Goal: Answer question/provide support: Share knowledge or assist other users

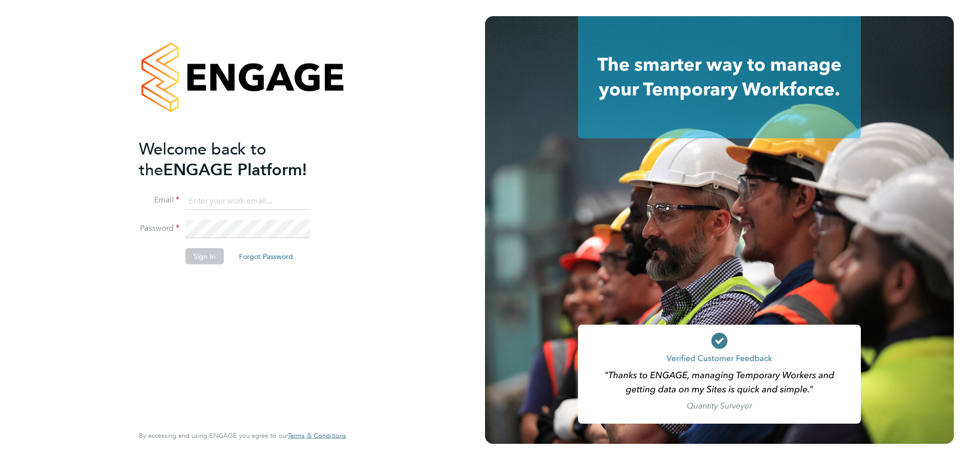
type input "[EMAIL_ADDRESS][DOMAIN_NAME]"
click at [202, 255] on button "Sign In" at bounding box center [204, 256] width 38 height 16
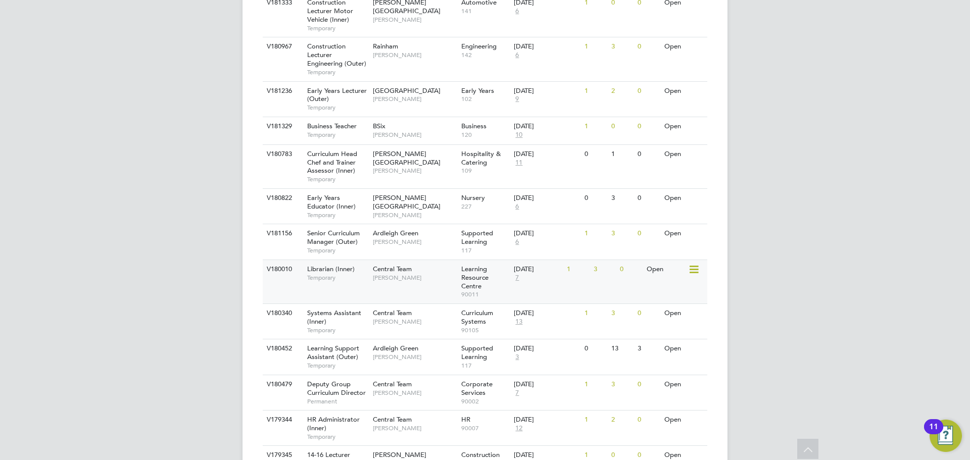
scroll to position [404, 0]
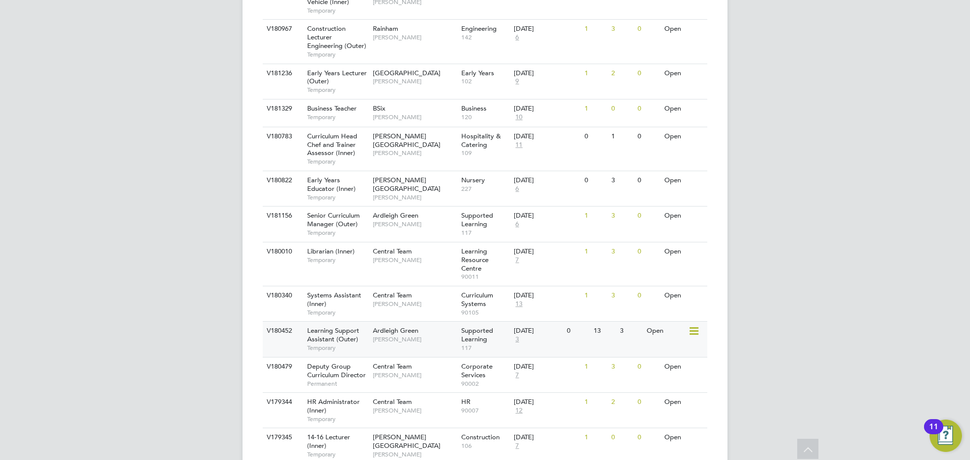
click at [389, 338] on span "[PERSON_NAME]" at bounding box center [414, 340] width 83 height 8
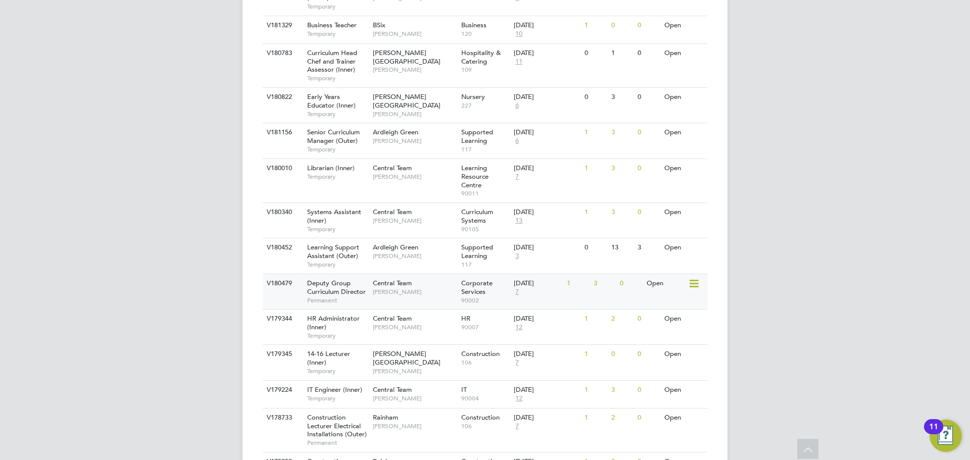
scroll to position [505, 0]
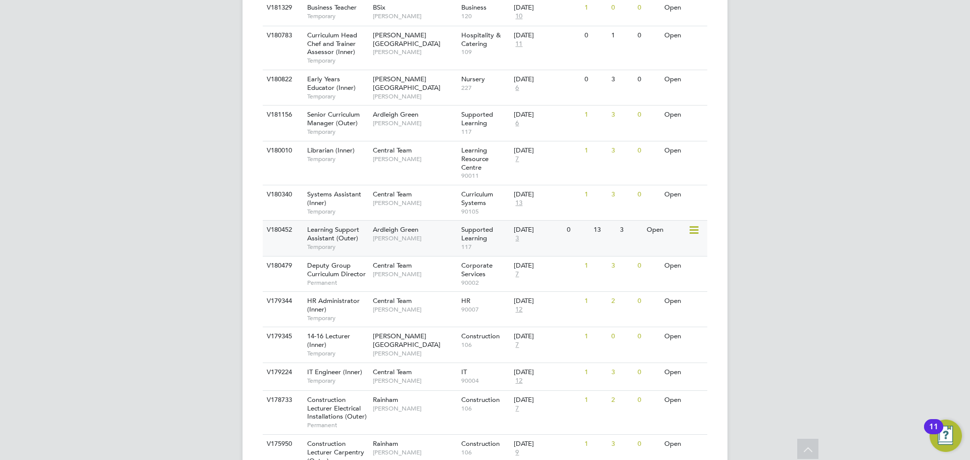
click at [342, 245] on span "Temporary" at bounding box center [337, 247] width 61 height 8
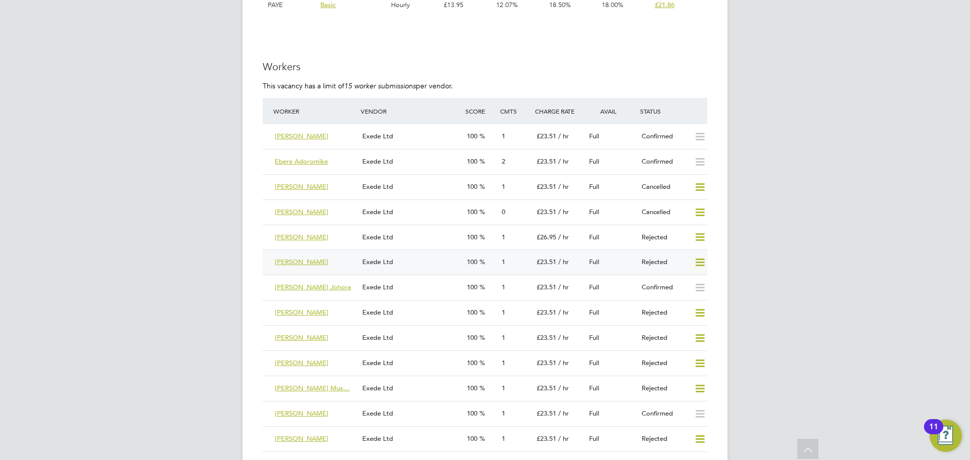
click at [700, 261] on icon at bounding box center [700, 263] width 13 height 8
click at [685, 282] on li "Resubmit" at bounding box center [683, 284] width 43 height 14
click at [305, 263] on span "Esther Donkor" at bounding box center [302, 262] width 54 height 9
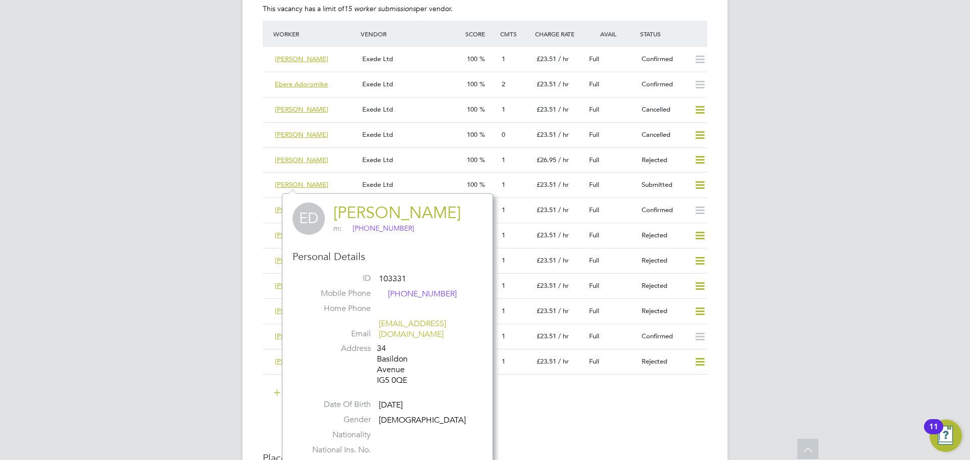
scroll to position [1819, 0]
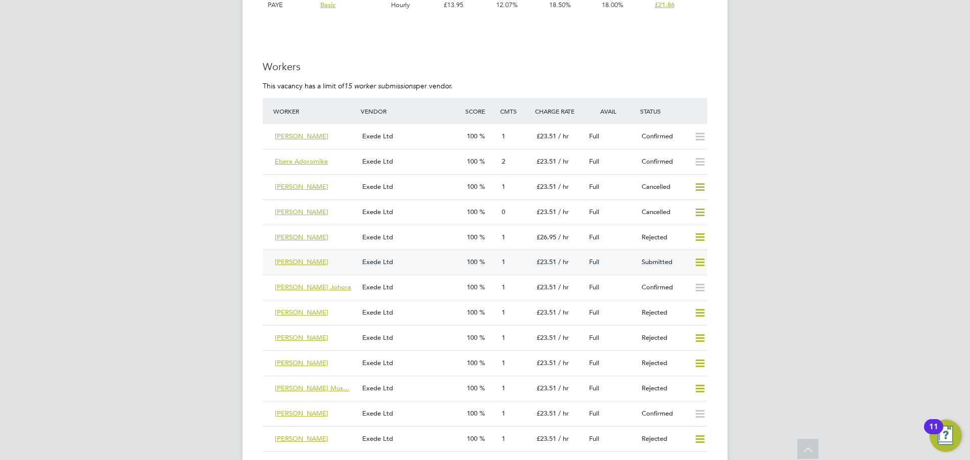
click at [308, 260] on span "Esther Donkor" at bounding box center [302, 262] width 54 height 9
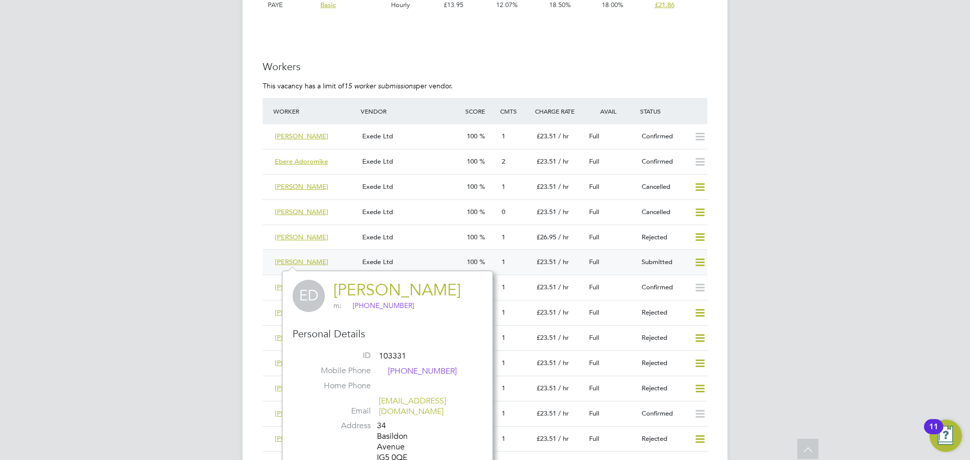
click at [336, 260] on div "Esther Donkor" at bounding box center [314, 262] width 87 height 17
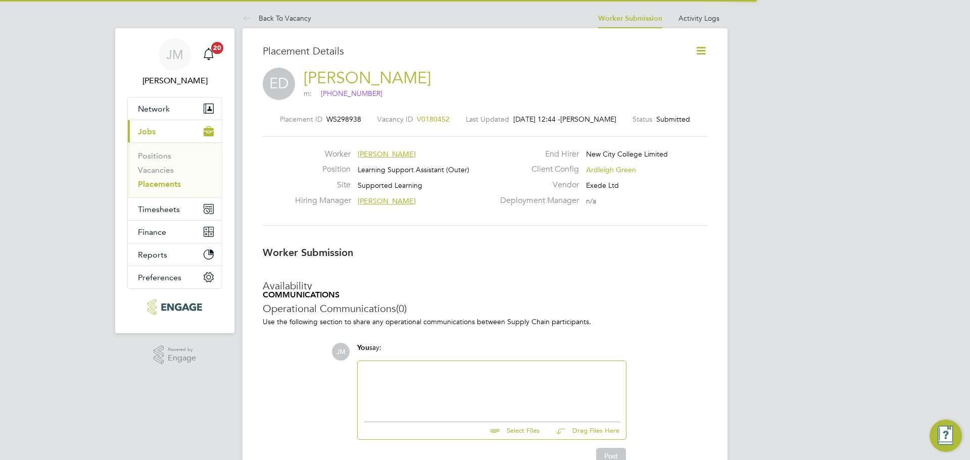
scroll to position [5, 5]
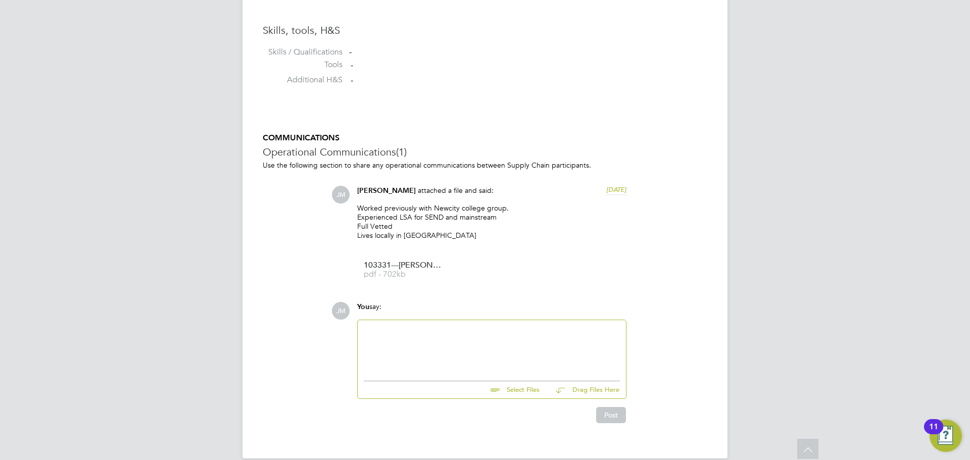
click at [424, 337] on div at bounding box center [492, 347] width 256 height 43
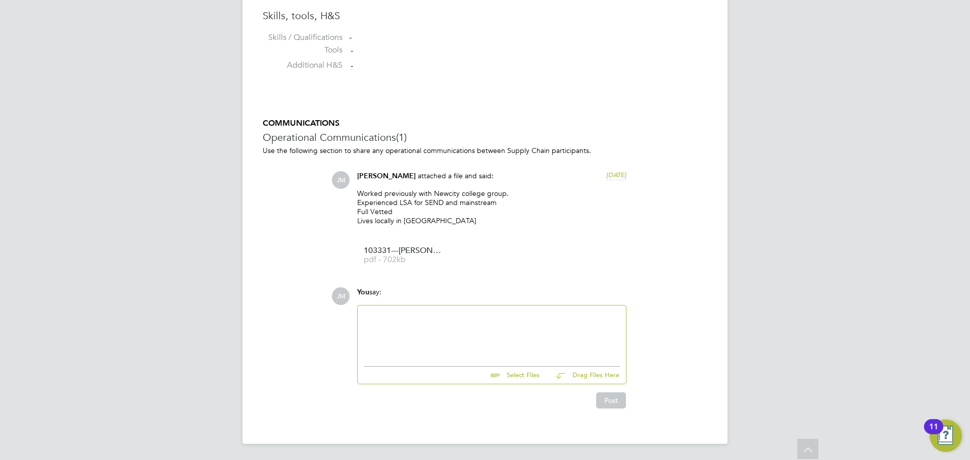
click at [419, 321] on div at bounding box center [492, 333] width 256 height 43
click at [705, 277] on div "COMMUNICATIONS Operational Communications (1) Use the following section to shar…" at bounding box center [485, 263] width 445 height 291
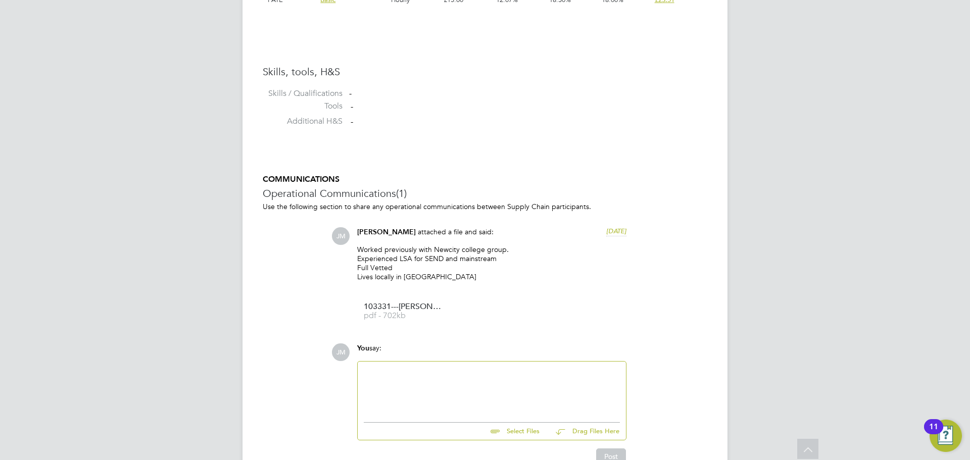
scroll to position [823, 0]
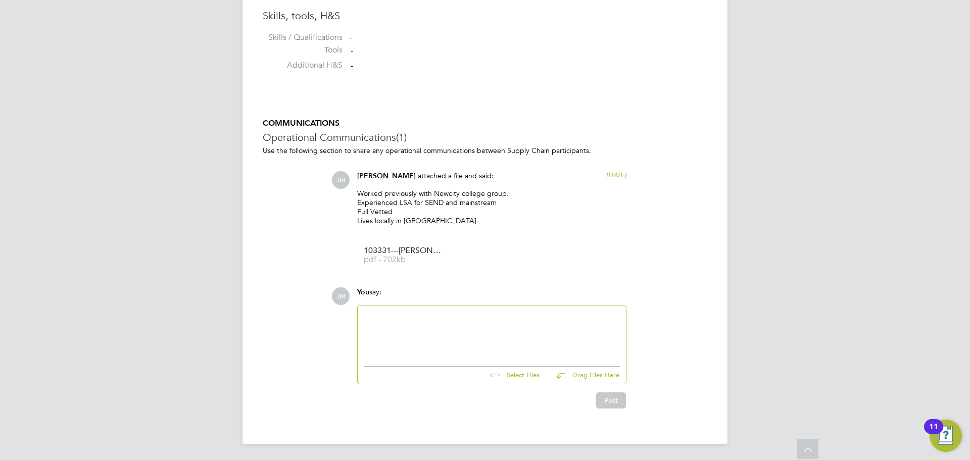
click at [392, 335] on div at bounding box center [492, 333] width 256 height 43
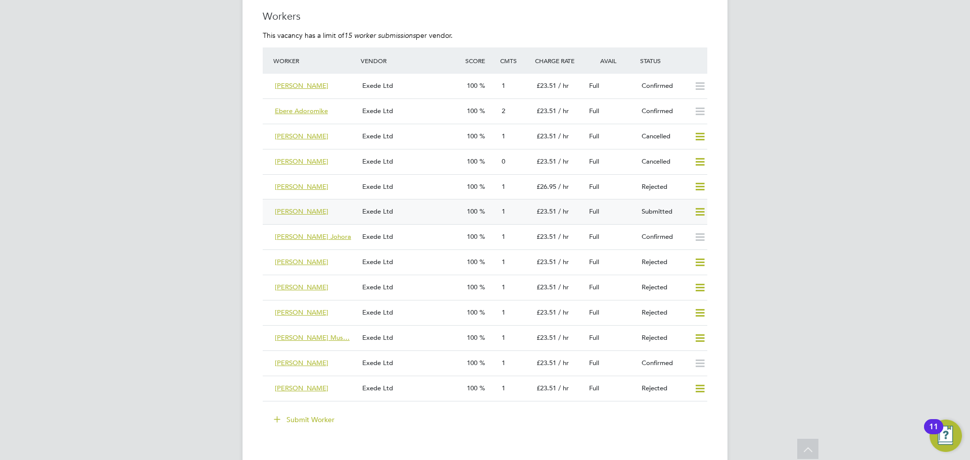
click at [332, 215] on div "Esther Donkor" at bounding box center [314, 212] width 87 height 17
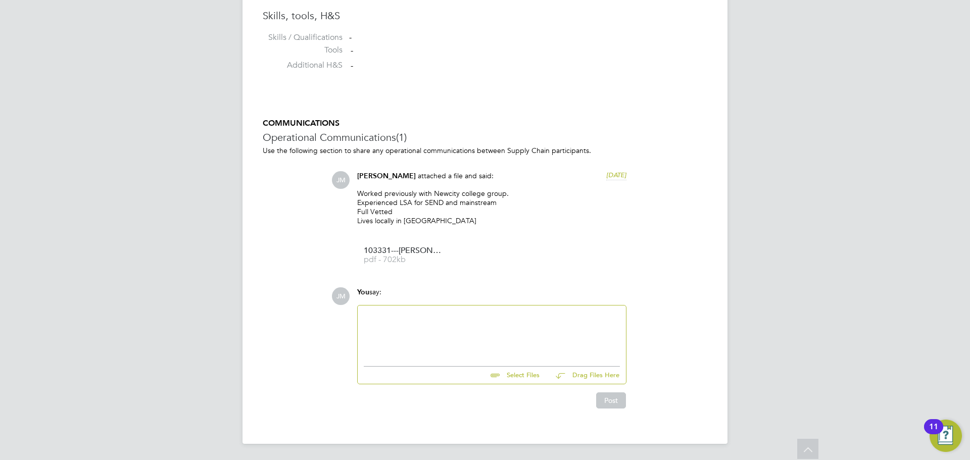
click at [418, 332] on div at bounding box center [492, 333] width 256 height 43
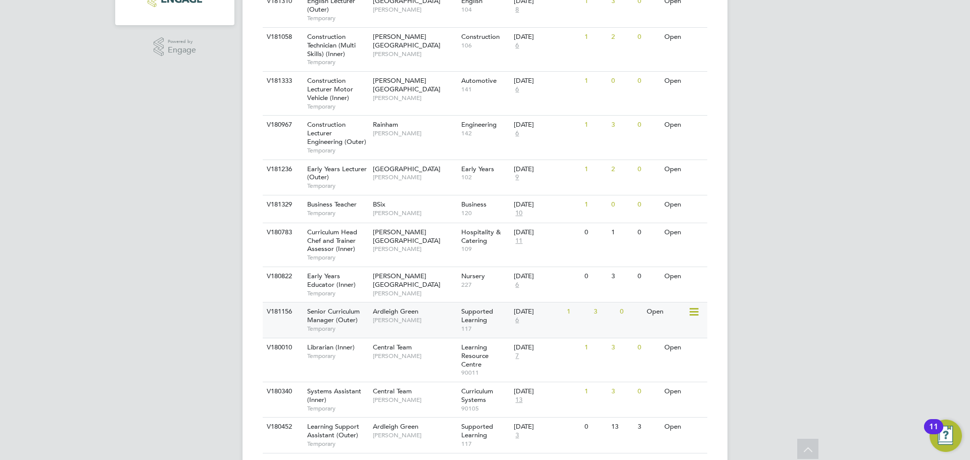
scroll to position [354, 0]
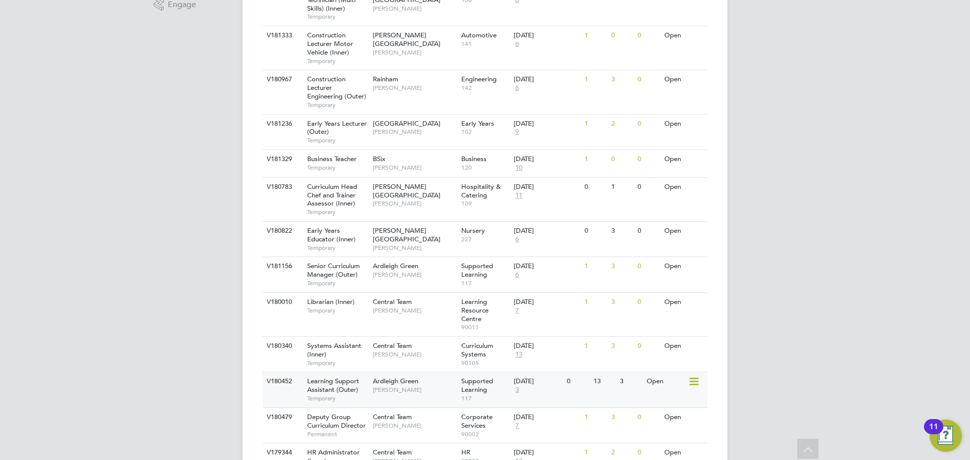
click at [391, 388] on span "[PERSON_NAME]" at bounding box center [414, 390] width 83 height 8
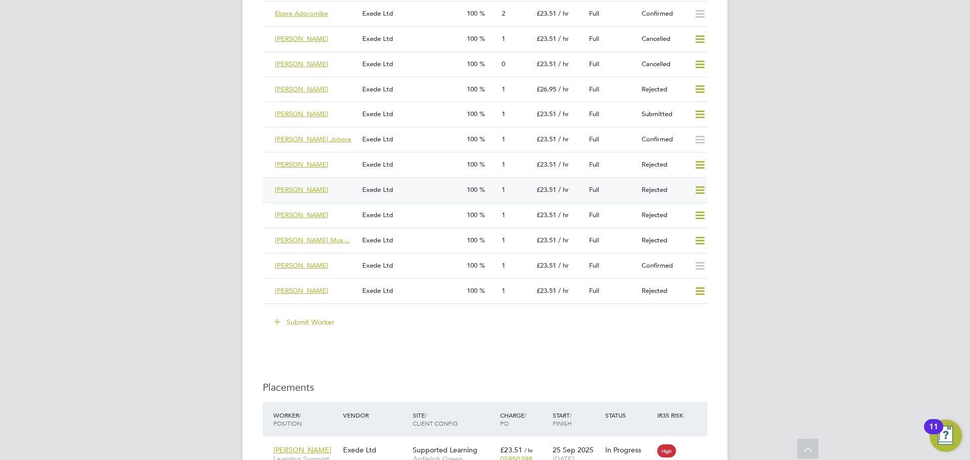
scroll to position [1945, 0]
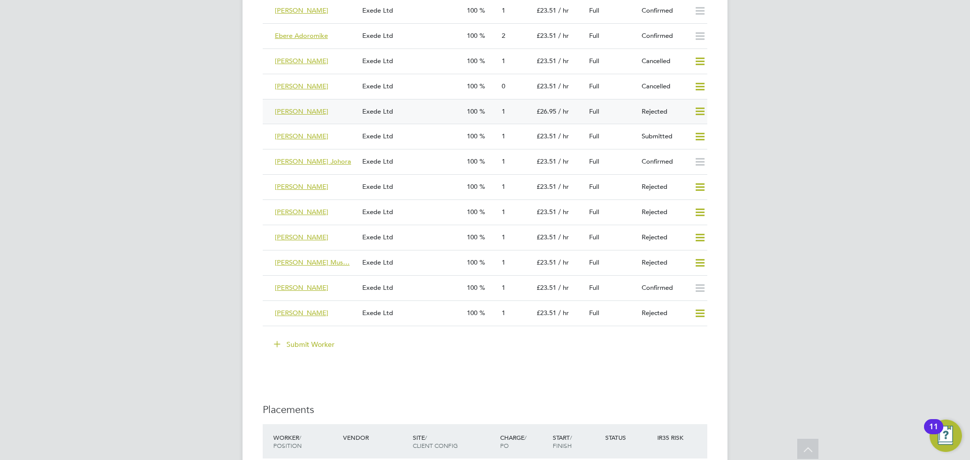
click at [331, 112] on div "[PERSON_NAME]" at bounding box center [314, 112] width 87 height 17
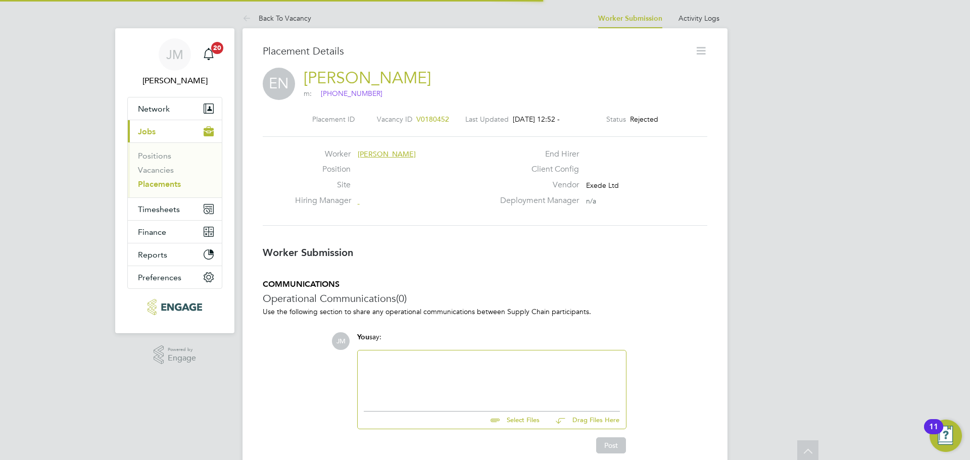
scroll to position [5, 5]
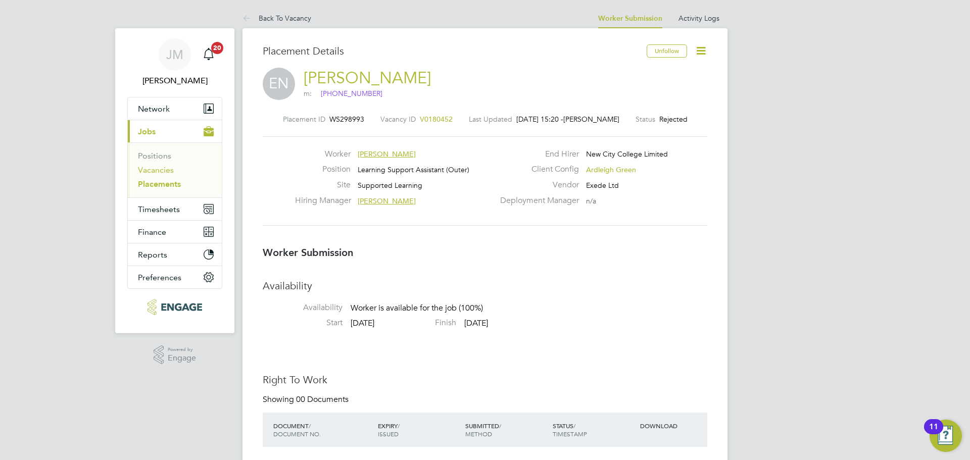
click at [153, 169] on link "Vacancies" at bounding box center [156, 170] width 36 height 10
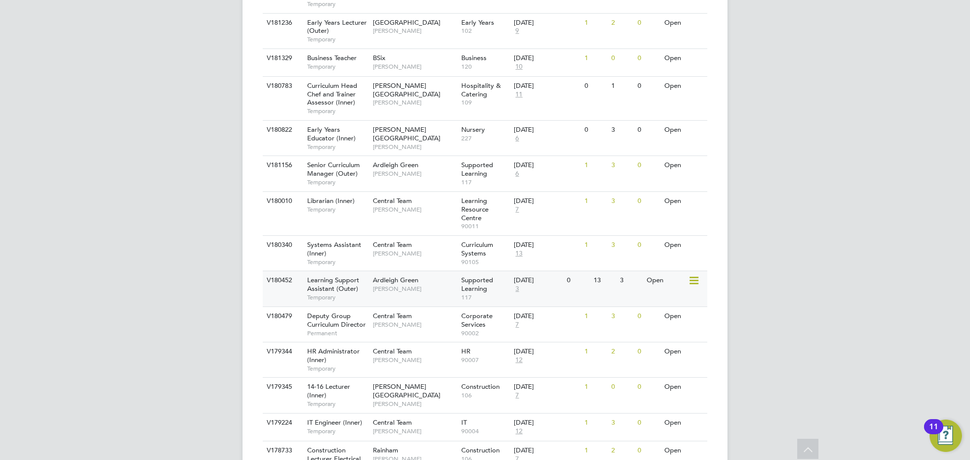
click at [392, 289] on span "[PERSON_NAME]" at bounding box center [414, 289] width 83 height 8
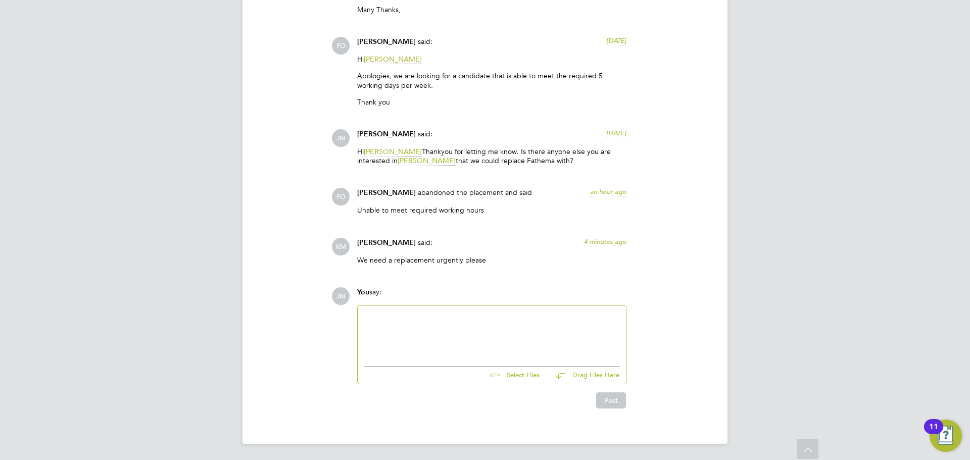
click at [467, 322] on div at bounding box center [492, 333] width 256 height 43
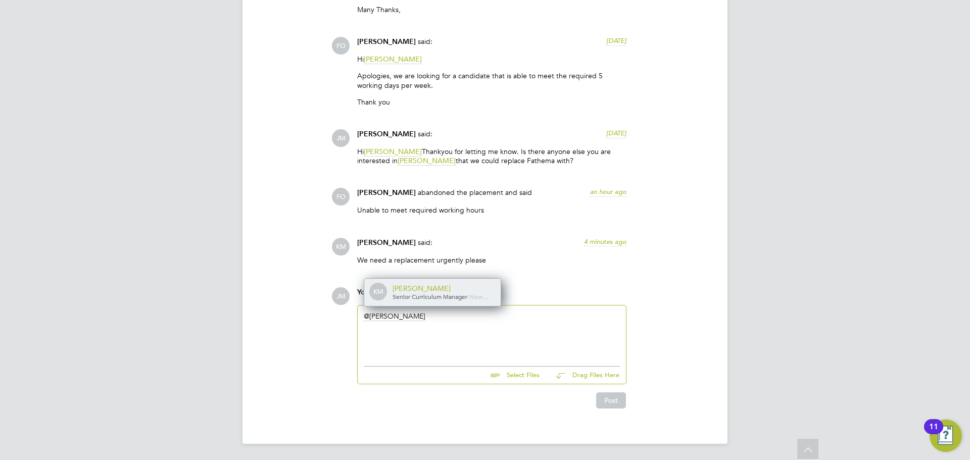
click at [408, 293] on span "Senior Curriculum Manager" at bounding box center [430, 297] width 75 height 8
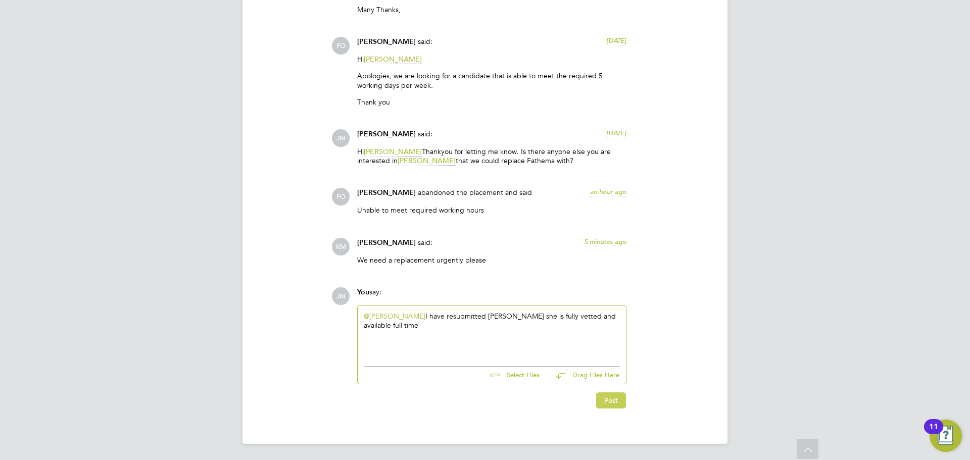
click at [609, 406] on button "Post" at bounding box center [611, 401] width 30 height 16
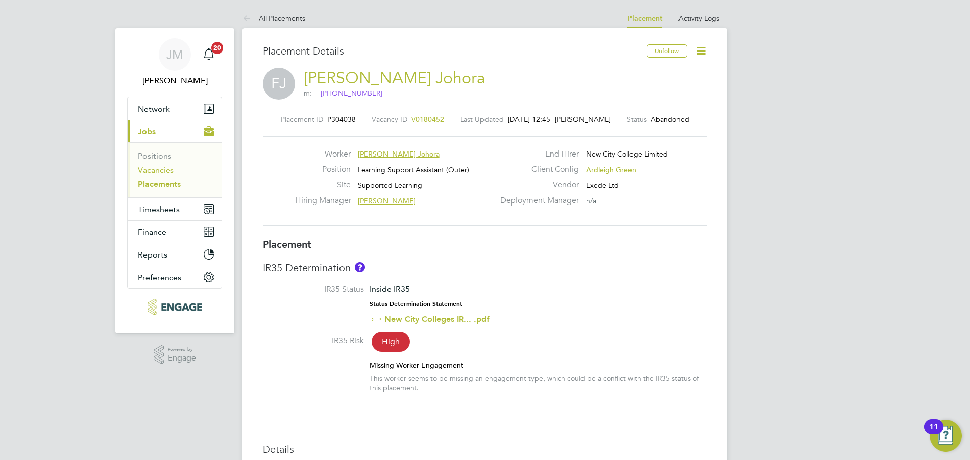
click at [160, 172] on link "Vacancies" at bounding box center [156, 170] width 36 height 10
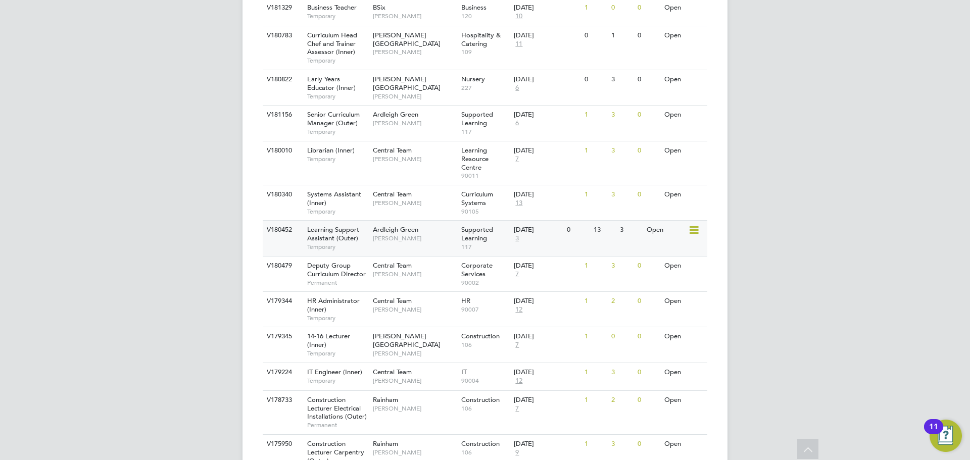
click at [396, 237] on span "[PERSON_NAME]" at bounding box center [414, 238] width 83 height 8
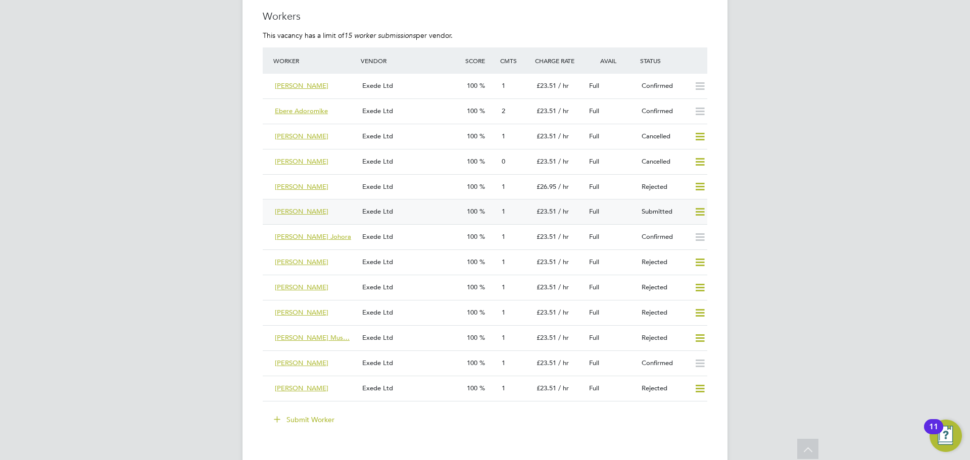
click at [324, 214] on div "[PERSON_NAME]" at bounding box center [314, 212] width 87 height 17
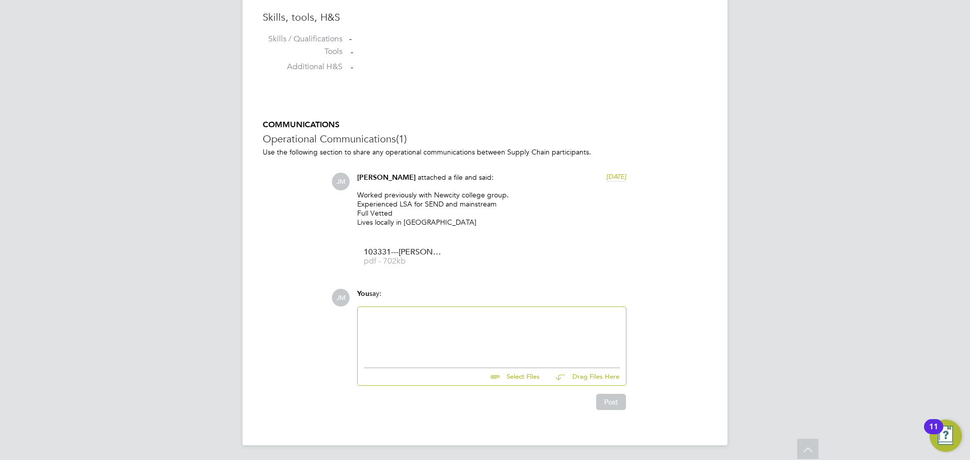
scroll to position [823, 0]
click at [445, 323] on div at bounding box center [492, 333] width 256 height 43
click at [703, 259] on div "JM Jasmine Mills attached a file and said: 9 days ago Worked previously with Ne…" at bounding box center [519, 221] width 376 height 101
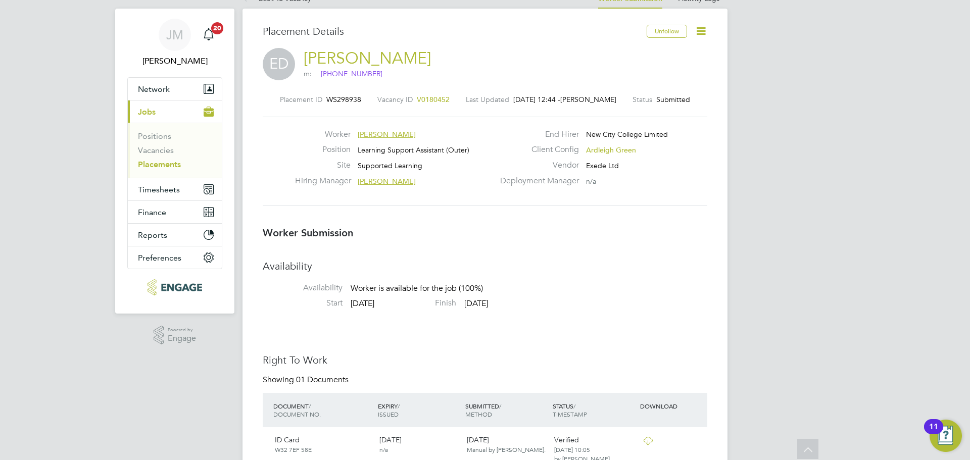
scroll to position [15, 0]
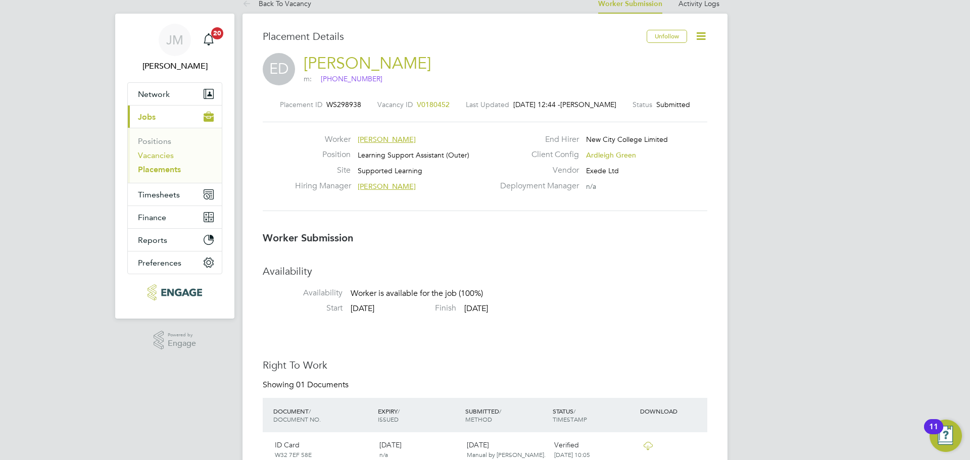
click at [164, 155] on link "Vacancies" at bounding box center [156, 156] width 36 height 10
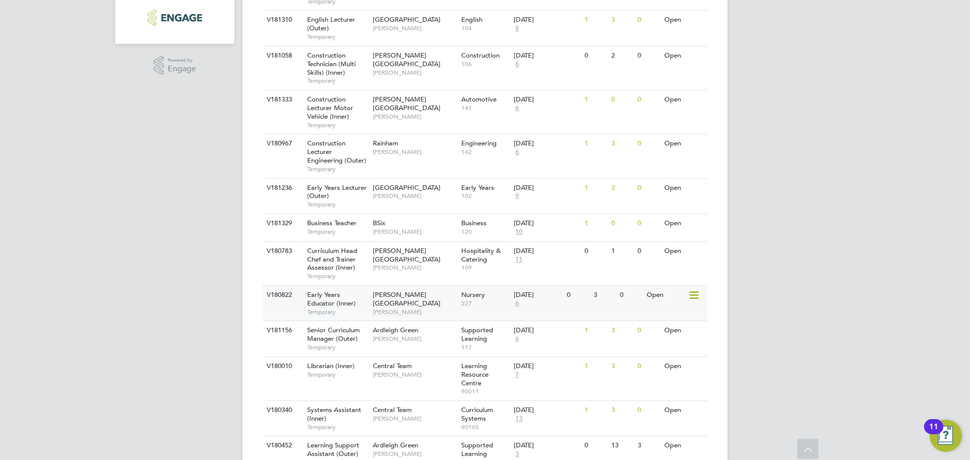
scroll to position [303, 0]
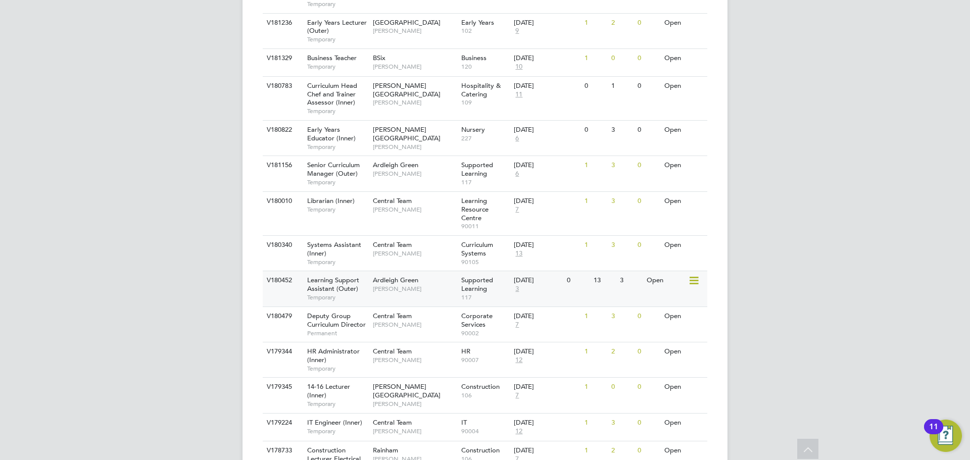
click at [374, 289] on span "[PERSON_NAME]" at bounding box center [414, 289] width 83 height 8
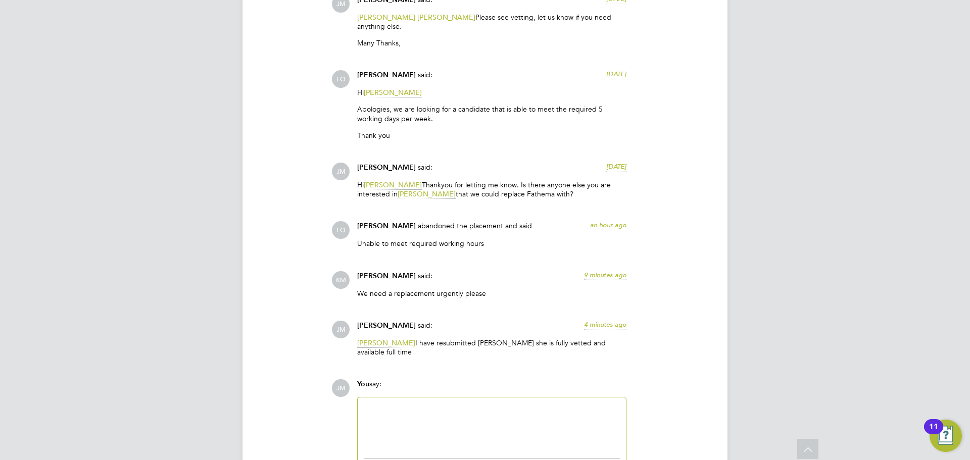
scroll to position [1566, 0]
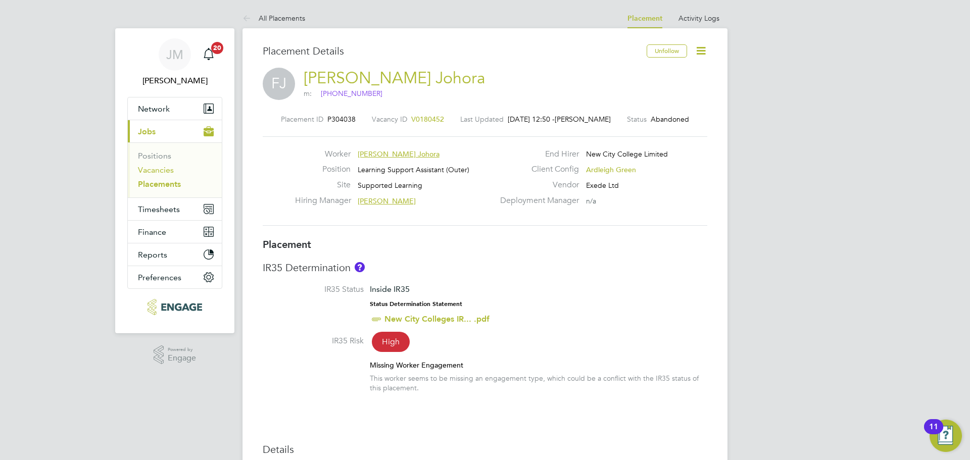
click at [158, 168] on link "Vacancies" at bounding box center [156, 170] width 36 height 10
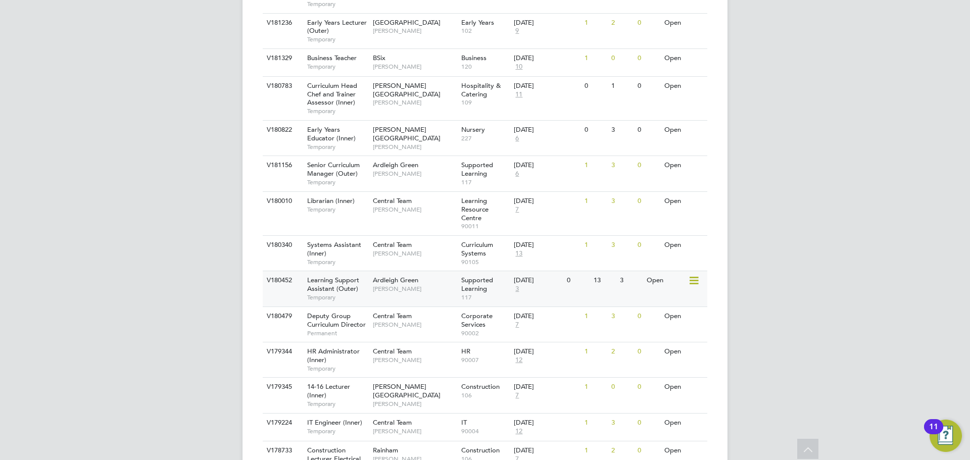
click at [353, 293] on span "Learning Support Assistant (Outer)" at bounding box center [333, 284] width 52 height 17
click at [371, 292] on div "Ardleigh Green Karen Marcelline" at bounding box center [414, 284] width 88 height 26
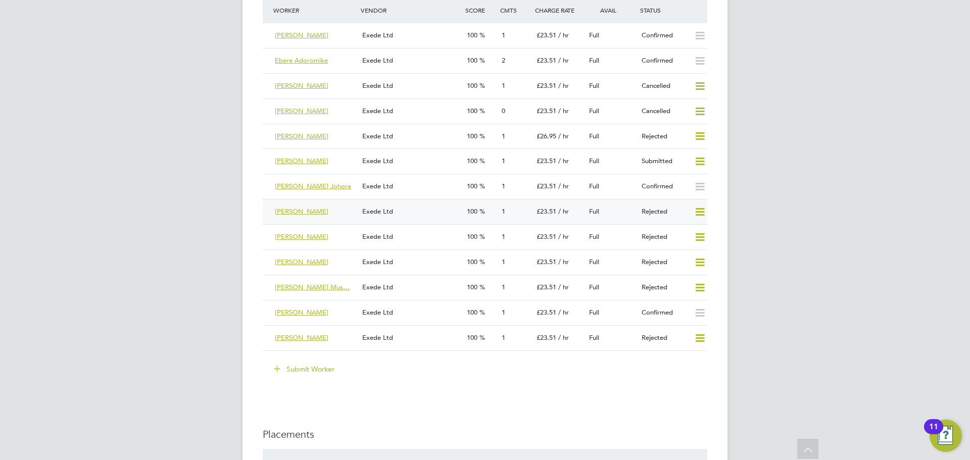
scroll to position [1819, 0]
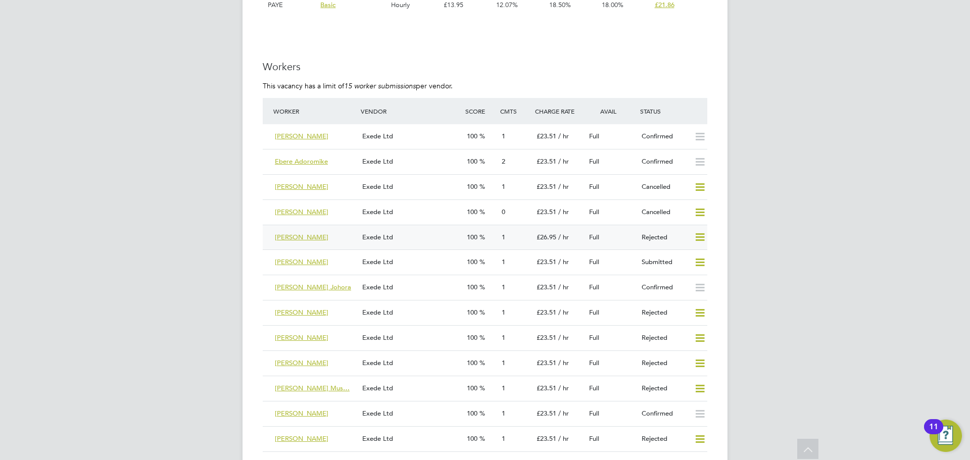
click at [337, 241] on div "[PERSON_NAME]" at bounding box center [314, 237] width 87 height 17
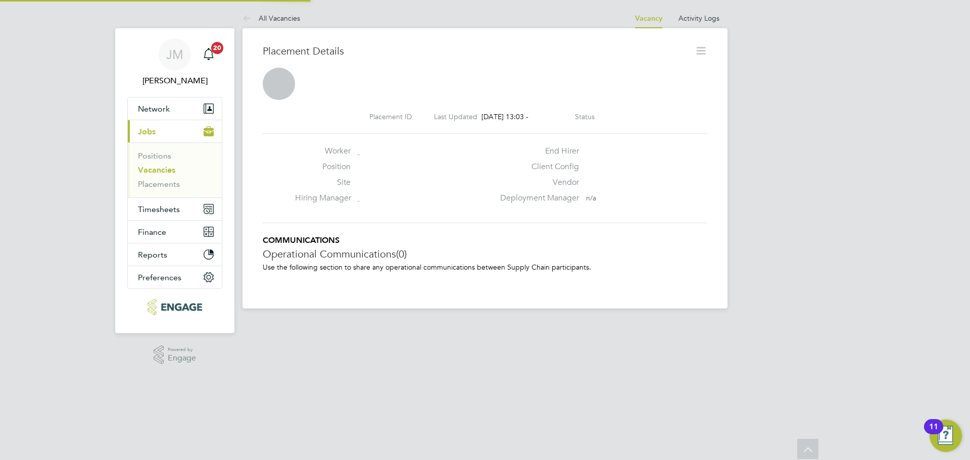
scroll to position [5, 5]
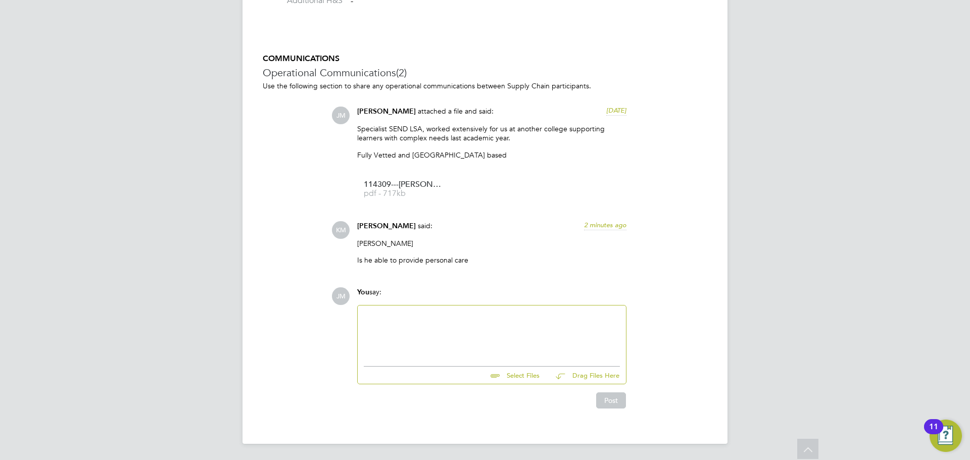
click at [424, 318] on div at bounding box center [492, 333] width 256 height 43
click at [608, 397] on button "Post" at bounding box center [611, 401] width 30 height 16
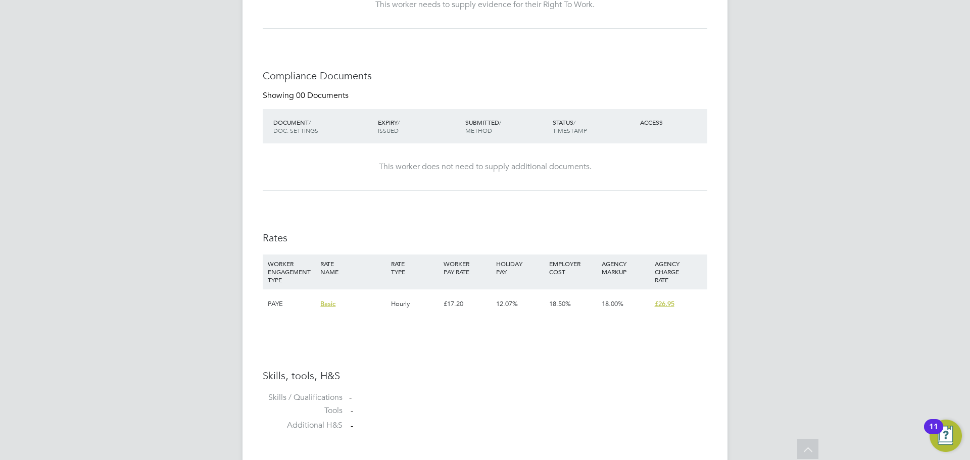
scroll to position [436, 0]
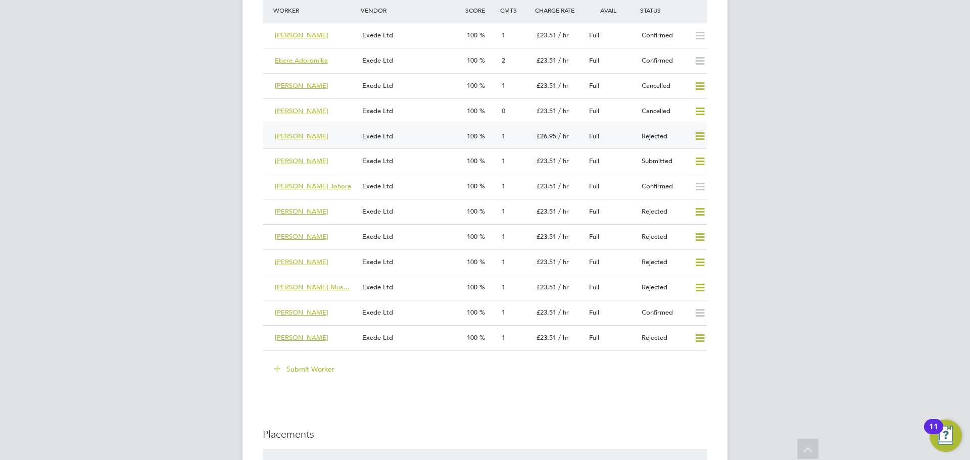
click at [702, 135] on icon at bounding box center [700, 136] width 13 height 8
click at [689, 156] on li "Resubmit" at bounding box center [683, 158] width 43 height 14
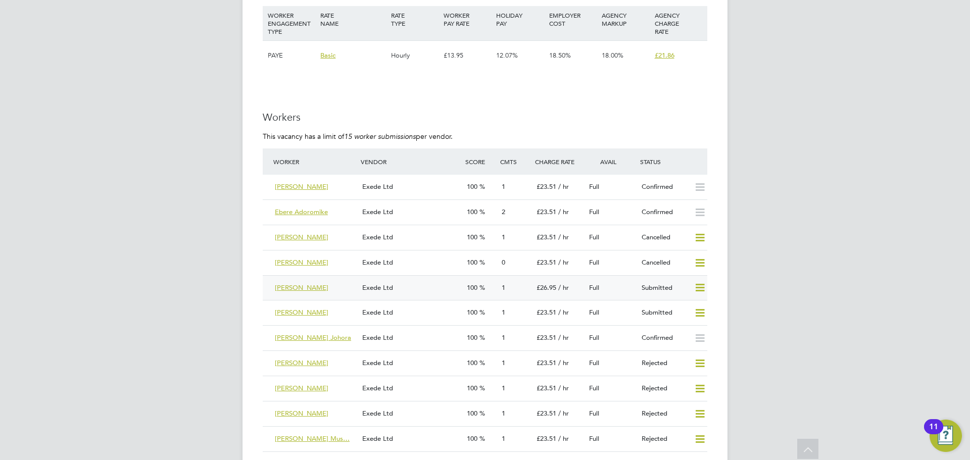
click at [329, 291] on div "[PERSON_NAME]" at bounding box center [314, 288] width 87 height 17
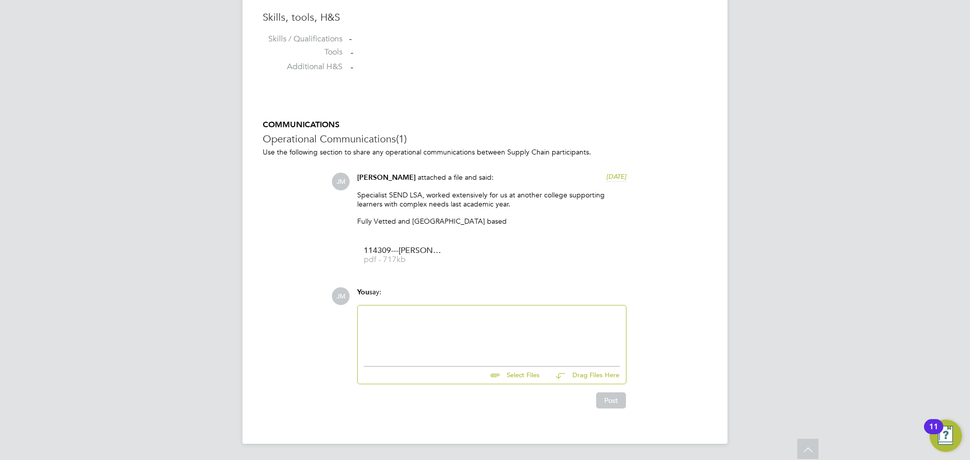
click at [413, 332] on div at bounding box center [492, 333] width 256 height 43
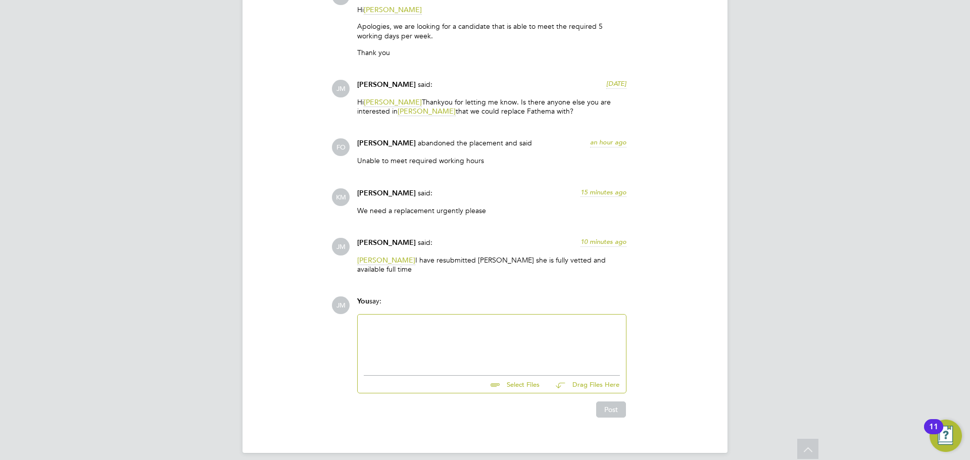
click at [394, 325] on div at bounding box center [492, 342] width 256 height 43
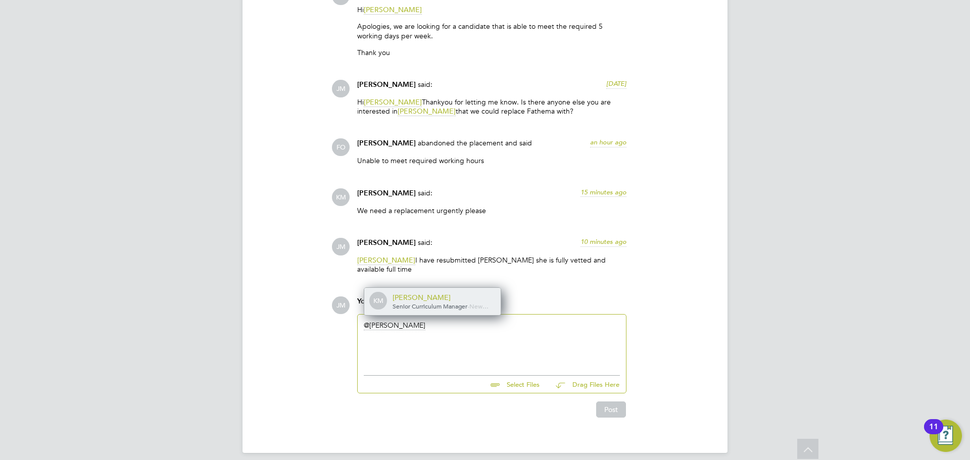
click at [417, 293] on div "[PERSON_NAME]" at bounding box center [443, 297] width 101 height 9
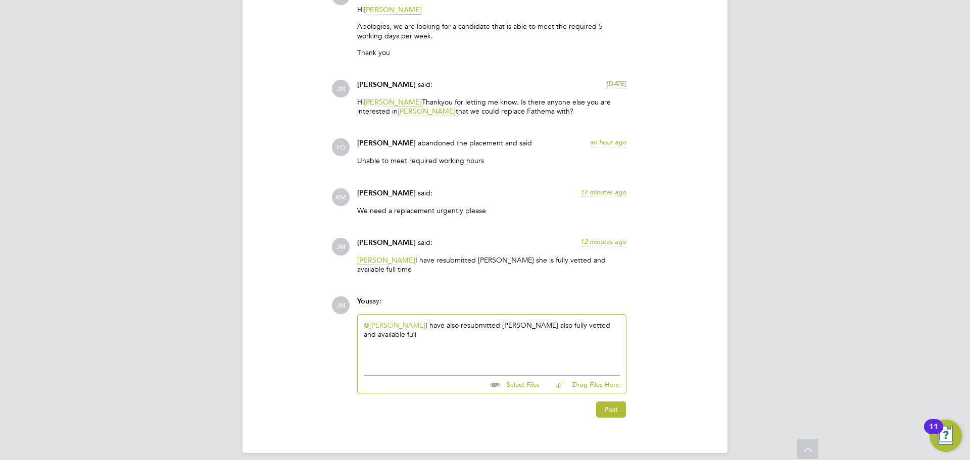
click at [620, 321] on div "@Karen Marcelline ​ I have also resubmitted Eric also fully vetted and availabl…" at bounding box center [492, 342] width 256 height 43
click at [612, 402] on button "Post" at bounding box center [611, 410] width 30 height 16
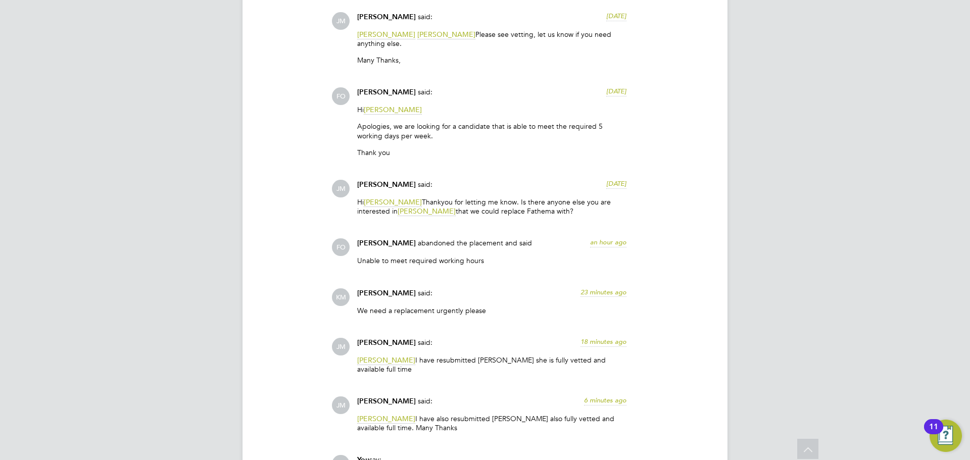
scroll to position [1432, 0]
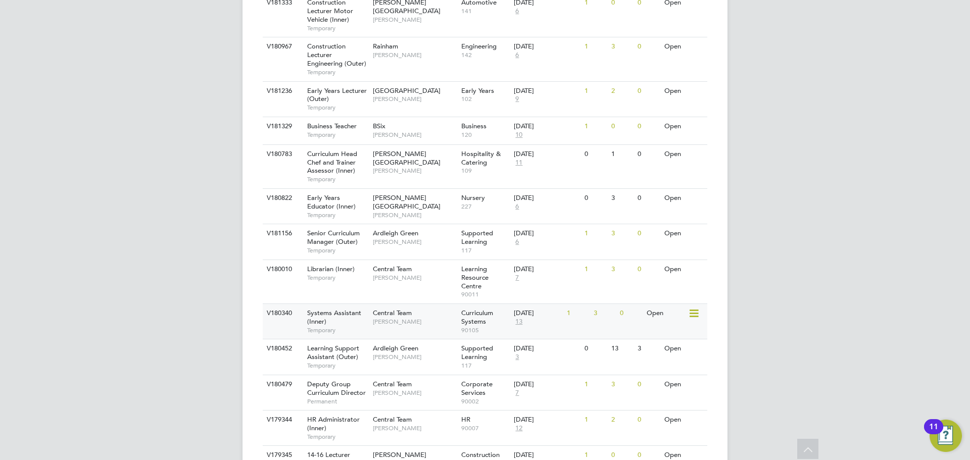
scroll to position [404, 0]
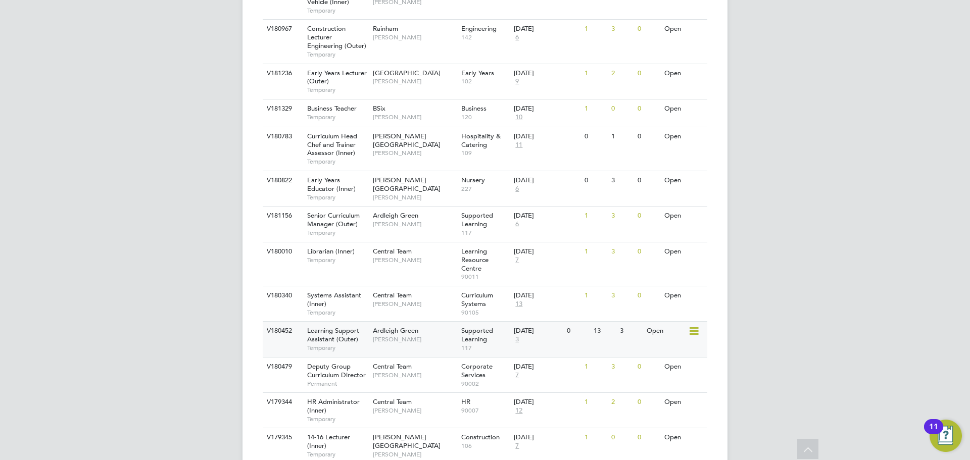
click at [414, 341] on span "[PERSON_NAME]" at bounding box center [414, 340] width 83 height 8
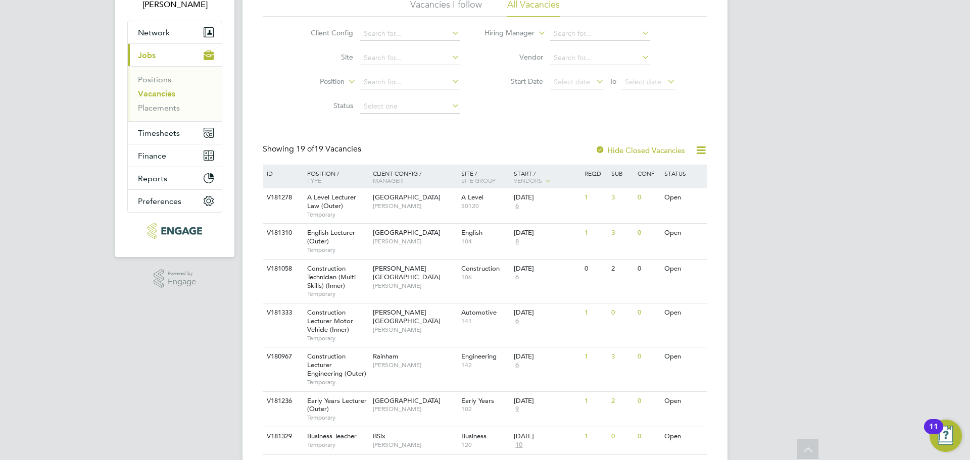
scroll to position [0, 0]
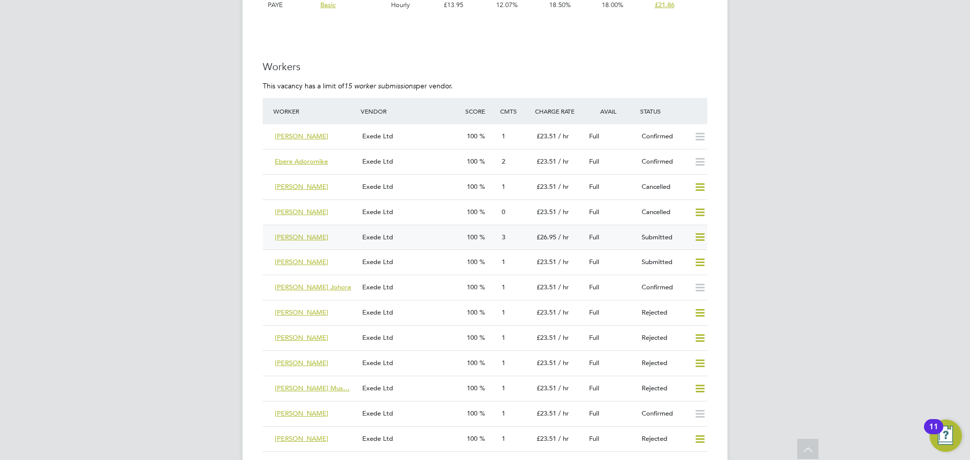
click at [331, 238] on div "[PERSON_NAME]" at bounding box center [314, 237] width 87 height 17
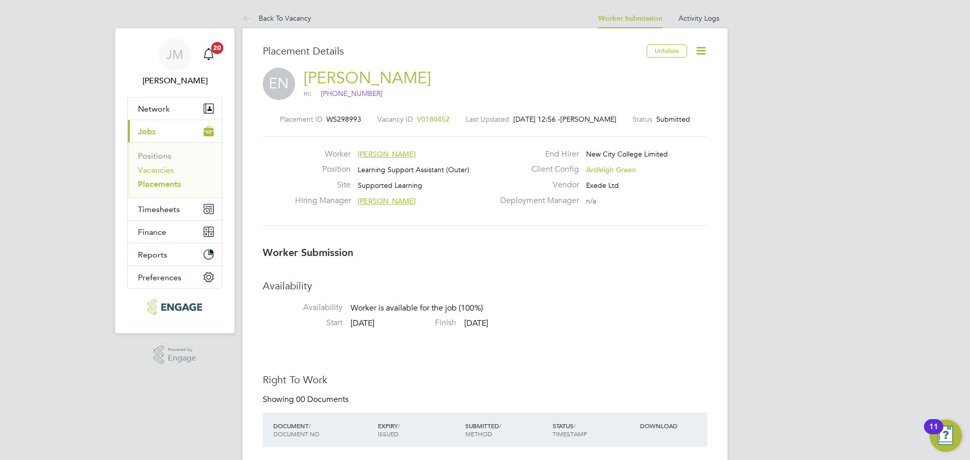
click at [152, 171] on link "Vacancies" at bounding box center [156, 170] width 36 height 10
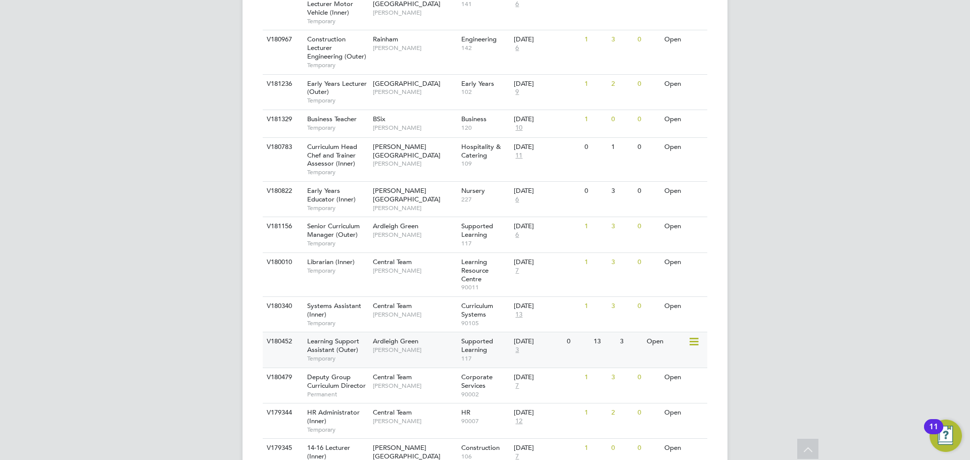
scroll to position [455, 0]
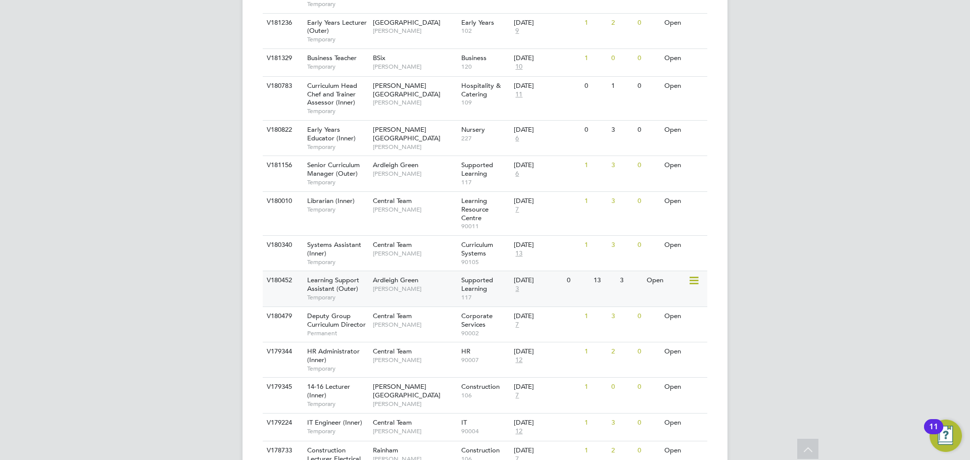
click at [338, 296] on span "Temporary" at bounding box center [337, 298] width 61 height 8
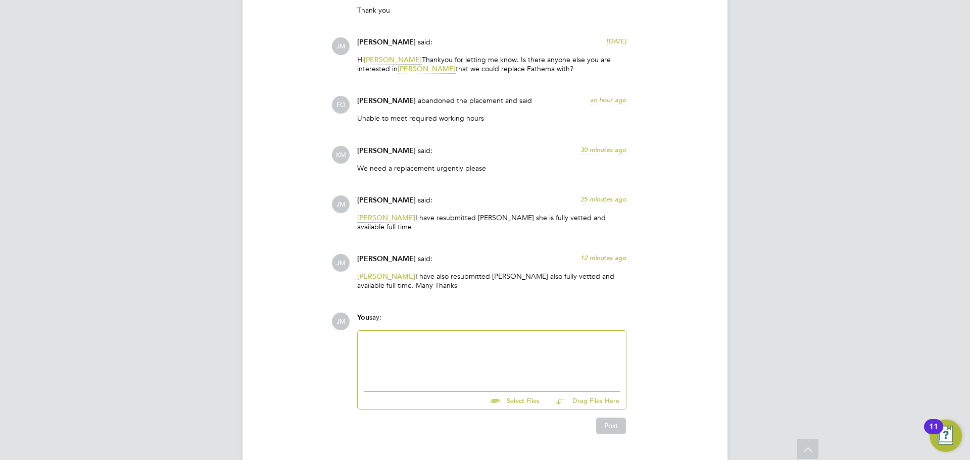
scroll to position [1634, 0]
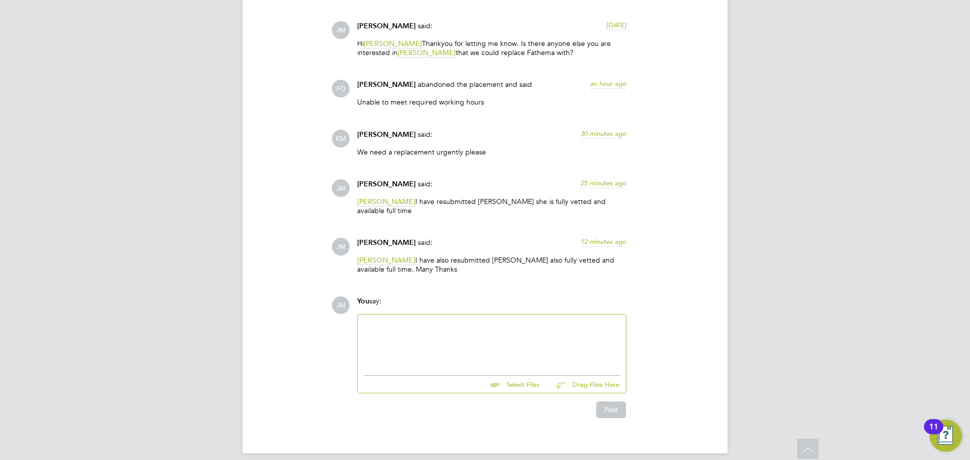
click at [404, 321] on div at bounding box center [492, 342] width 256 height 43
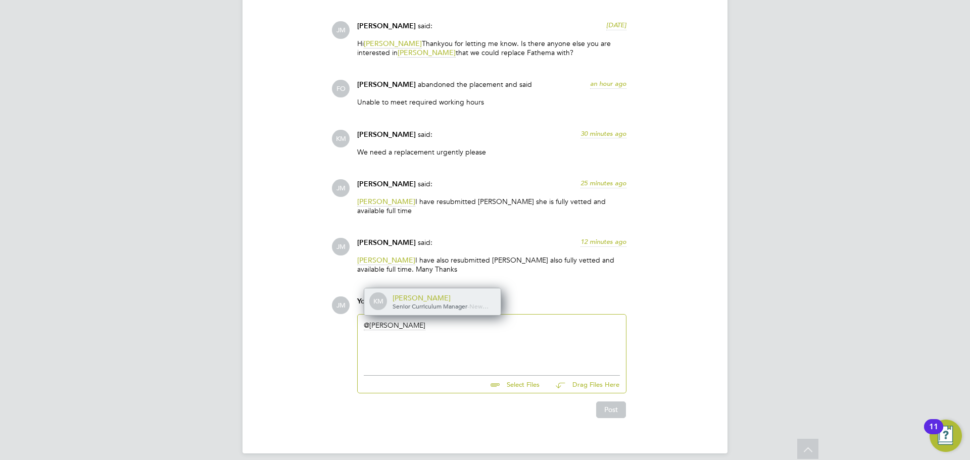
click at [445, 294] on div "[PERSON_NAME]" at bounding box center [443, 298] width 101 height 9
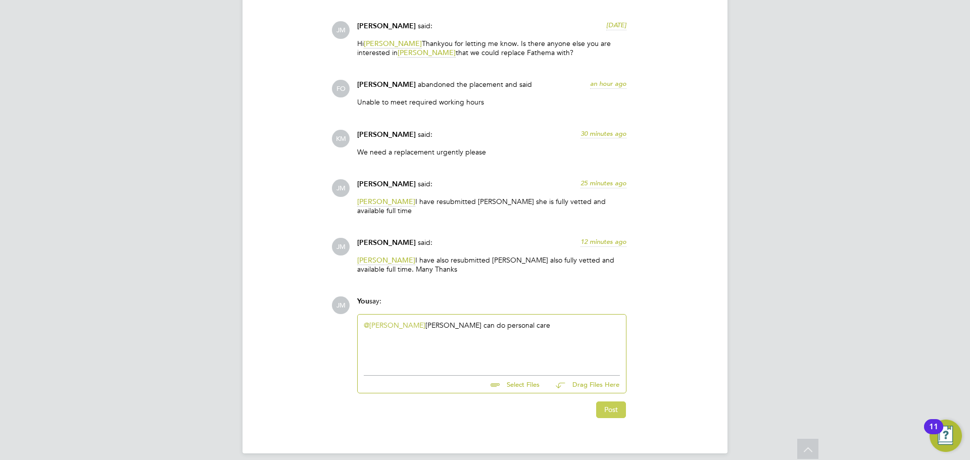
click at [617, 402] on button "Post" at bounding box center [611, 410] width 30 height 16
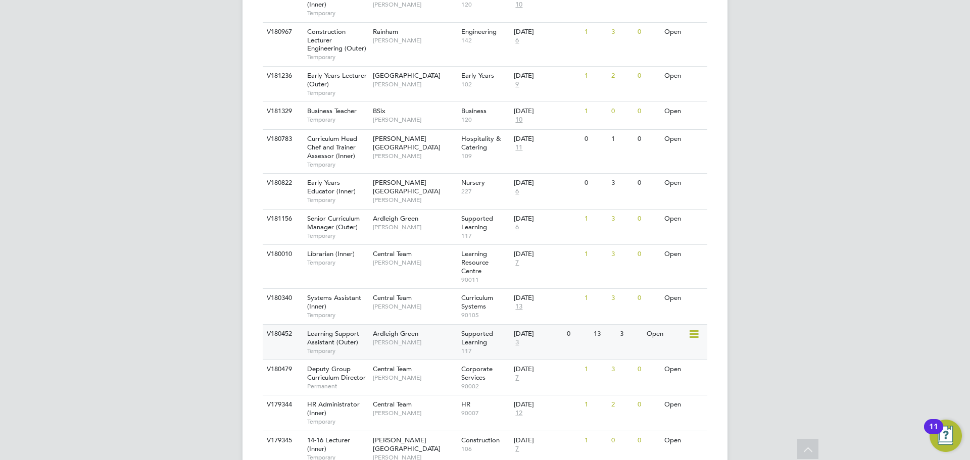
scroll to position [455, 0]
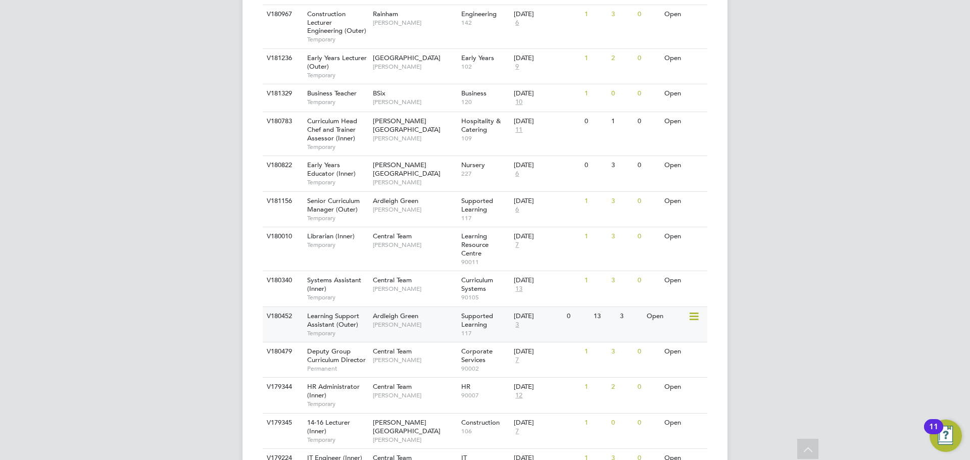
click at [387, 323] on span "[PERSON_NAME]" at bounding box center [414, 325] width 83 height 8
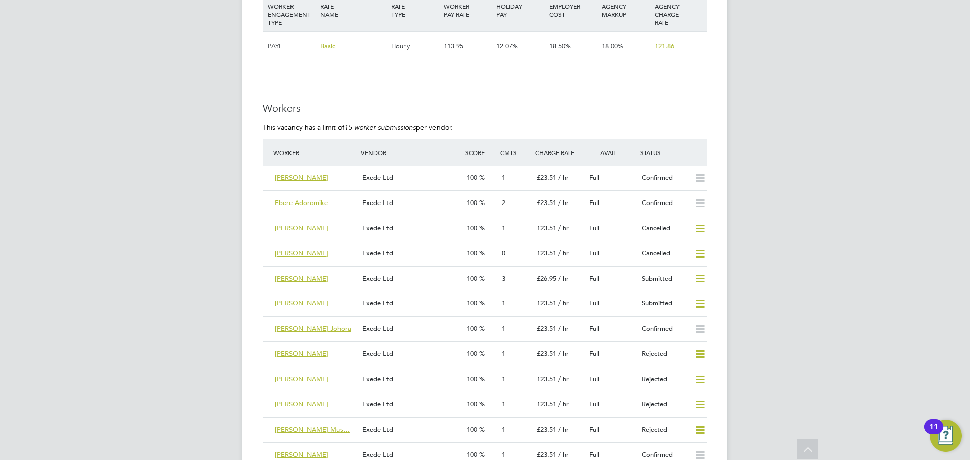
scroll to position [1870, 0]
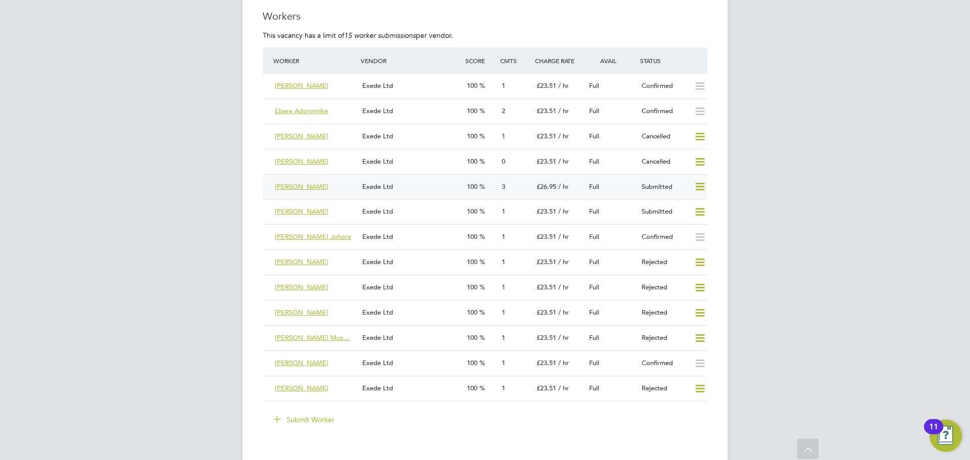
click at [301, 184] on span "[PERSON_NAME]" at bounding box center [302, 186] width 54 height 9
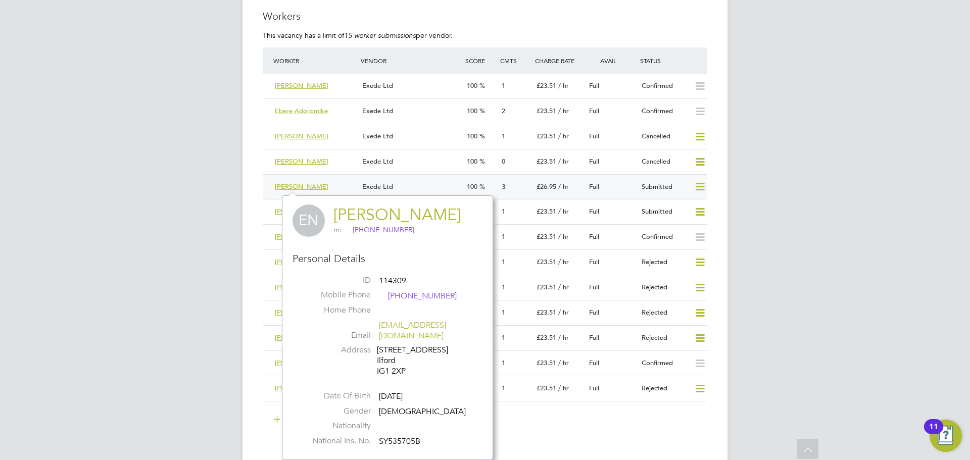
click at [303, 187] on span "[PERSON_NAME]" at bounding box center [302, 186] width 54 height 9
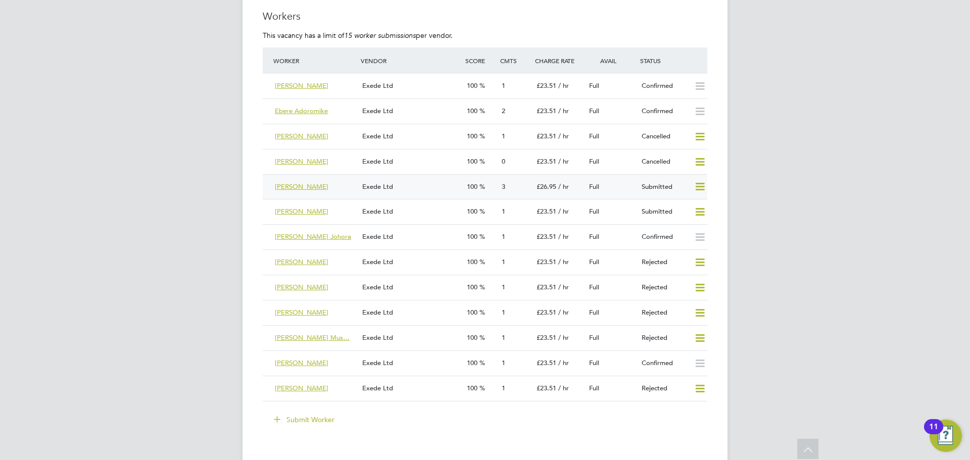
click at [435, 194] on div "Exede Ltd" at bounding box center [410, 187] width 105 height 17
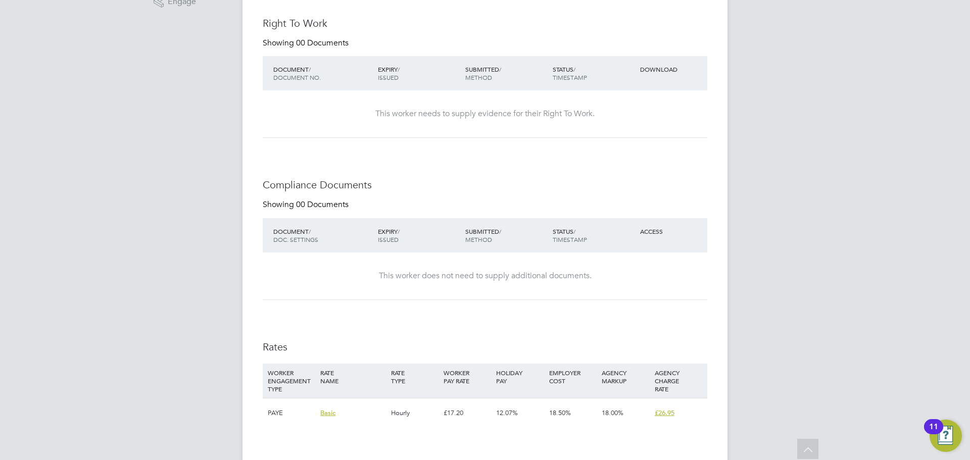
scroll to position [202, 0]
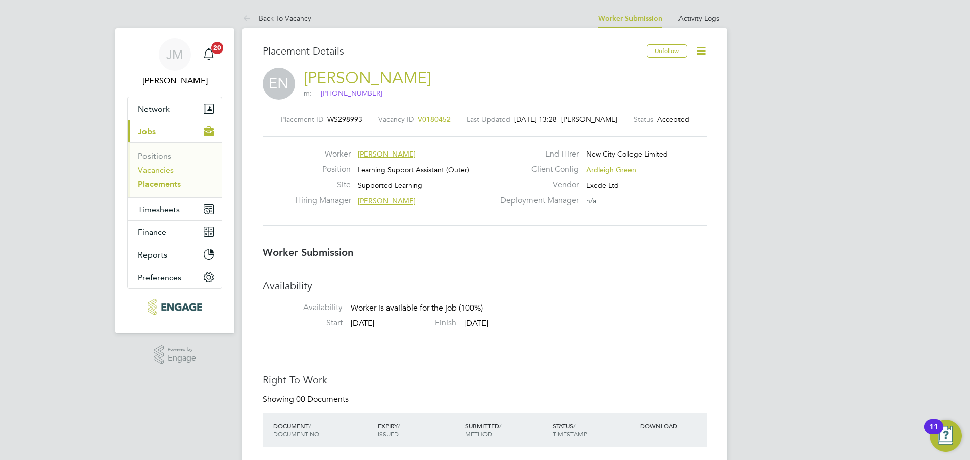
click at [155, 169] on link "Vacancies" at bounding box center [156, 170] width 36 height 10
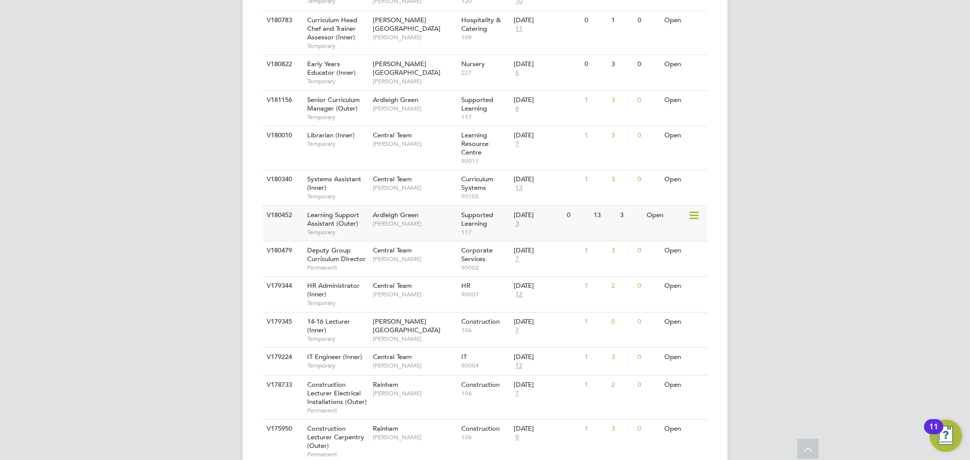
click at [329, 234] on span "Temporary" at bounding box center [337, 232] width 61 height 8
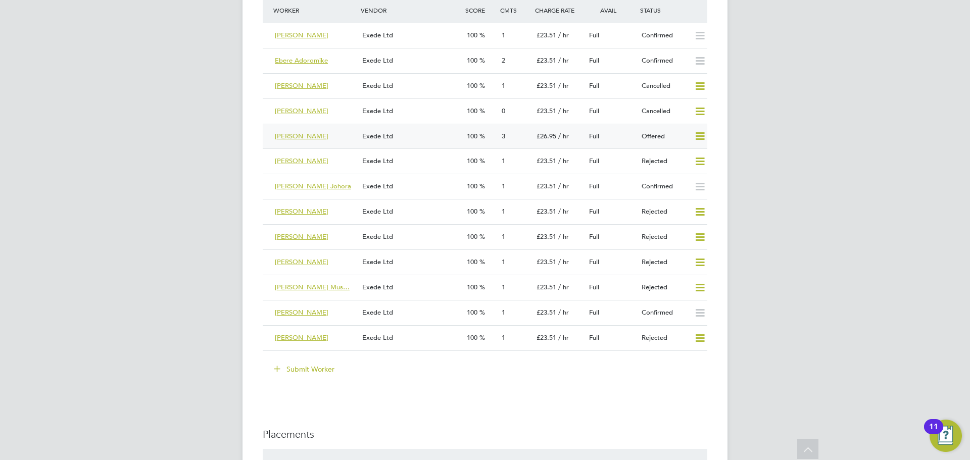
click at [697, 137] on icon at bounding box center [700, 136] width 13 height 8
click at [694, 158] on li "Confirm" at bounding box center [685, 158] width 38 height 14
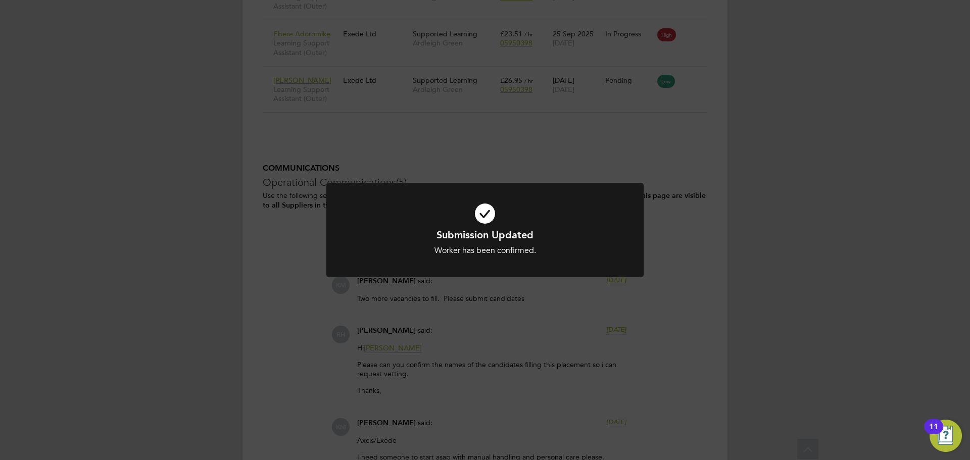
click at [825, 168] on div "Submission Updated Worker has been confirmed. Cancel Okay" at bounding box center [485, 230] width 970 height 460
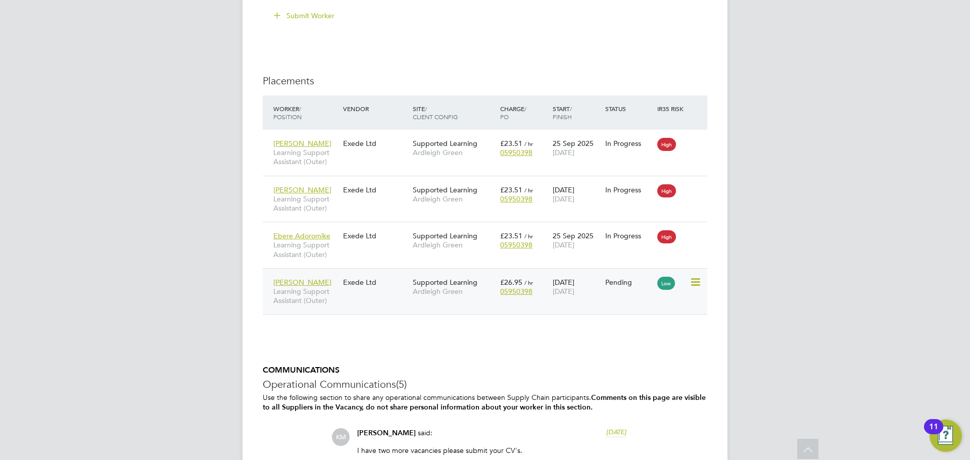
click at [293, 296] on span "Learning Support Assistant (Outer)" at bounding box center [305, 296] width 65 height 18
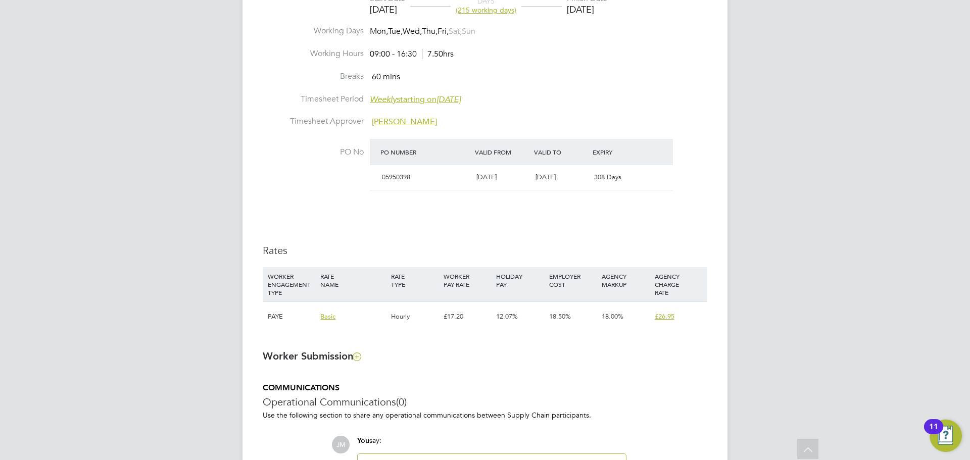
scroll to position [507, 0]
